Goal: Task Accomplishment & Management: Complete application form

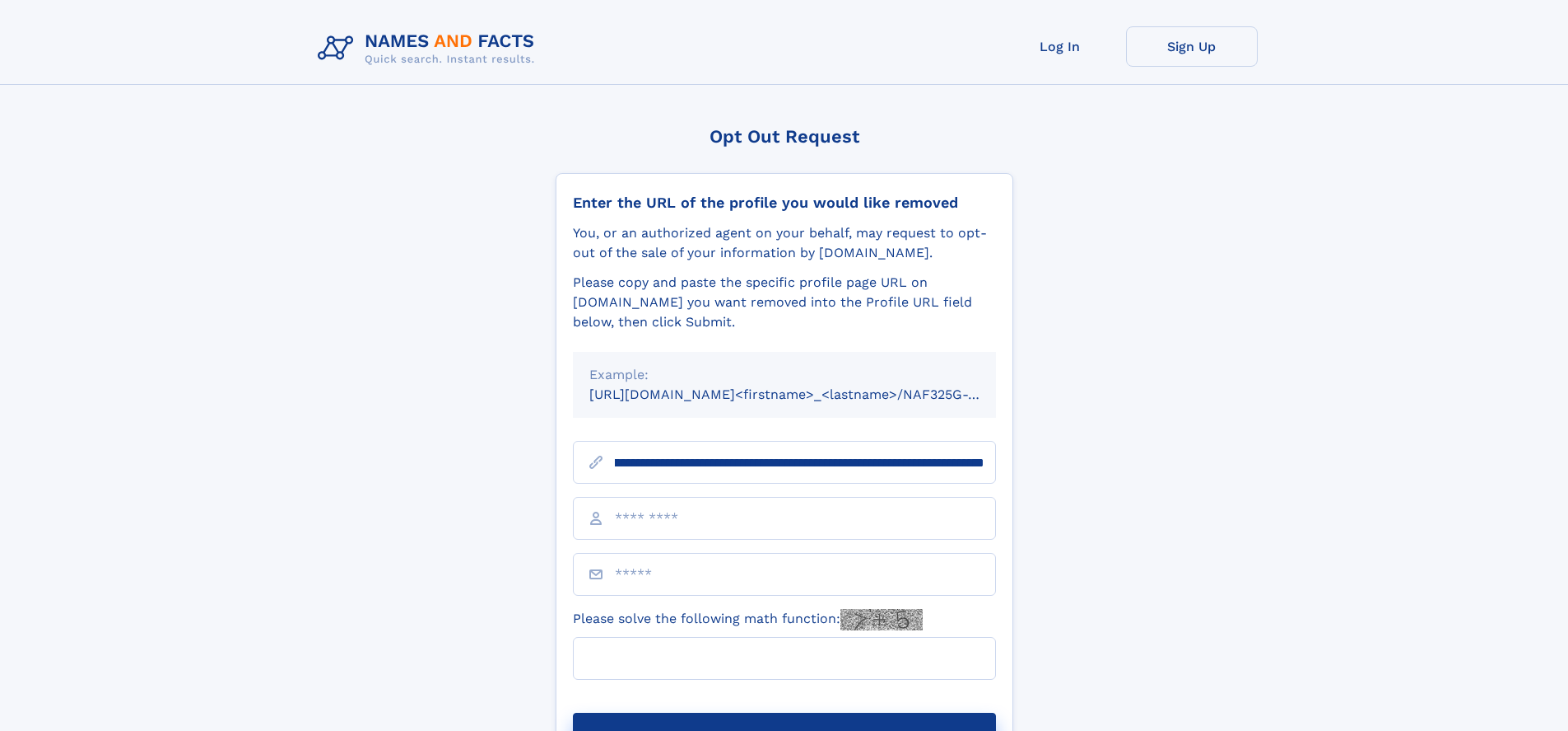
scroll to position [0, 187]
type input "**********"
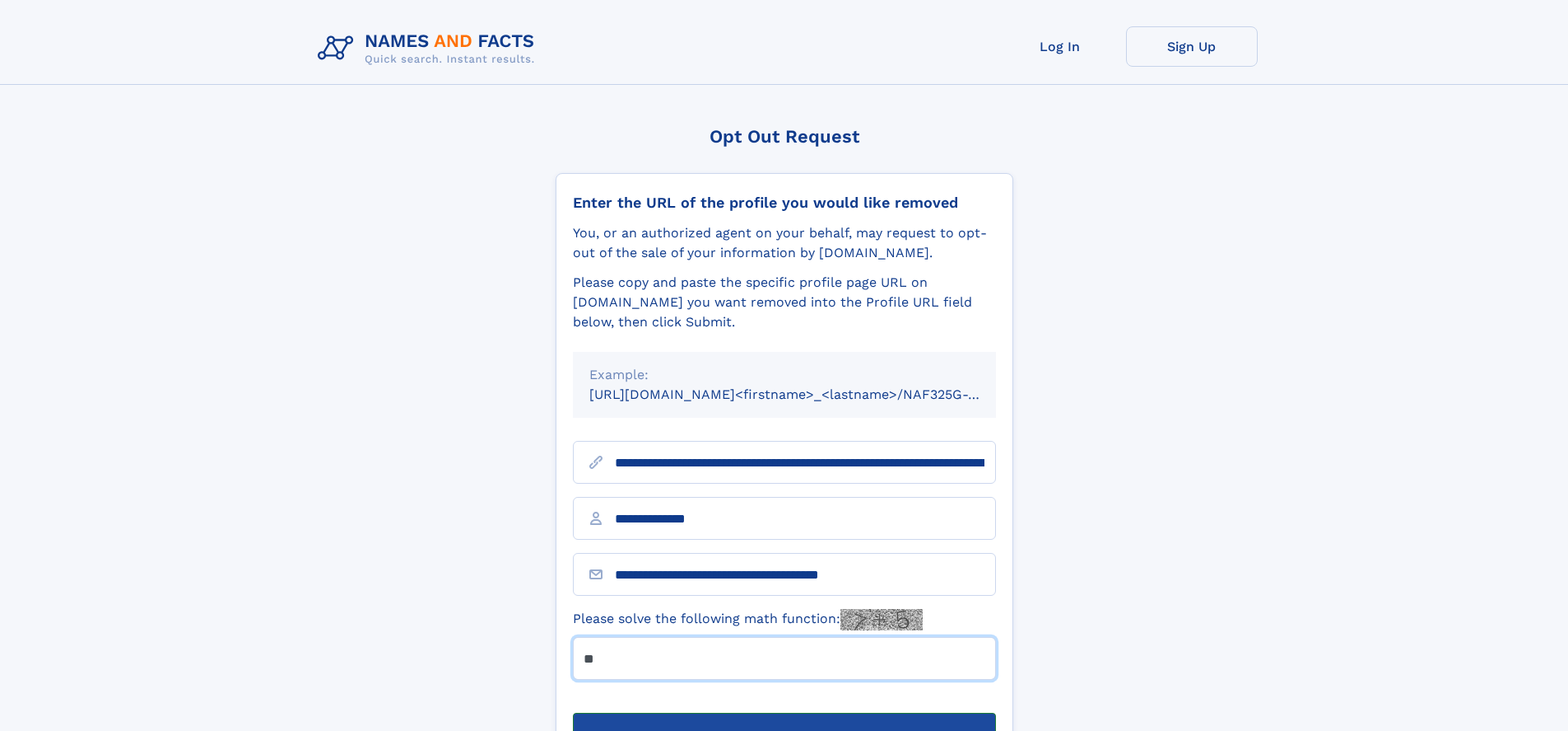
type input "**"
click at [784, 713] on button "Submit Opt Out Request" at bounding box center [784, 739] width 424 height 53
